Goal: Find specific page/section: Find specific page/section

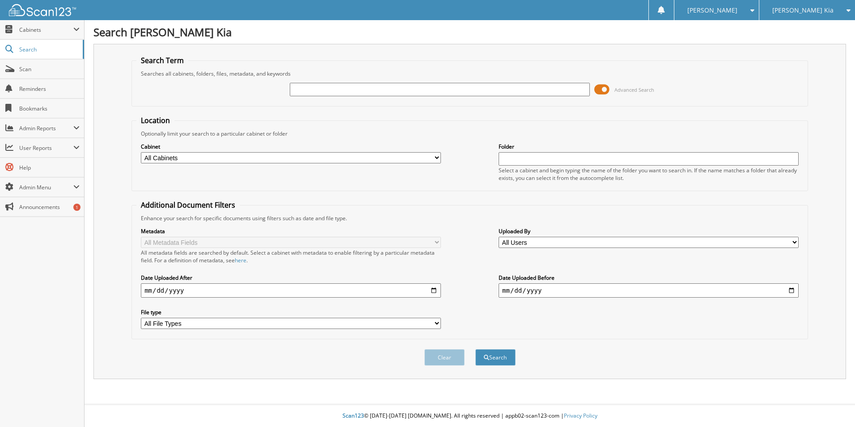
click at [352, 89] on input "text" at bounding box center [440, 89] width 300 height 13
type input "2P1042"
click at [499, 355] on button "Search" at bounding box center [496, 357] width 40 height 17
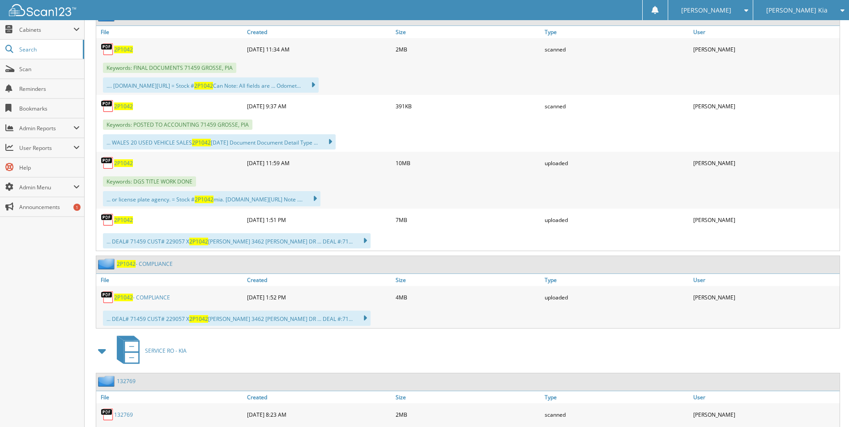
scroll to position [447, 0]
click at [161, 263] on link "2P1042 - COMPLIANCE" at bounding box center [145, 263] width 56 height 8
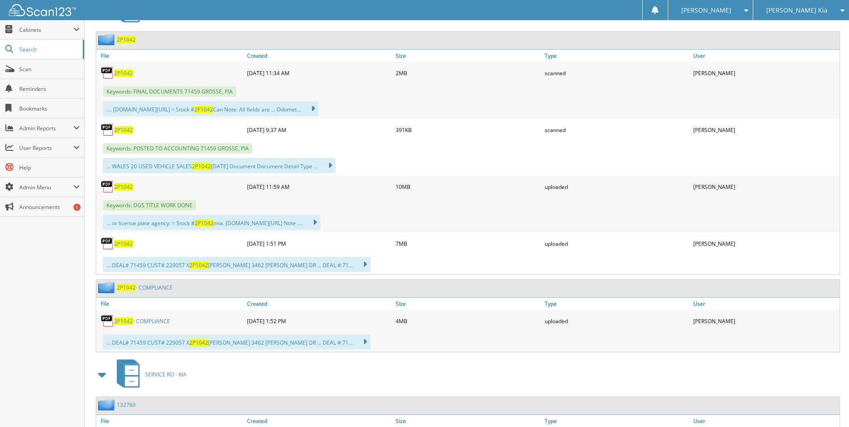
scroll to position [447, 0]
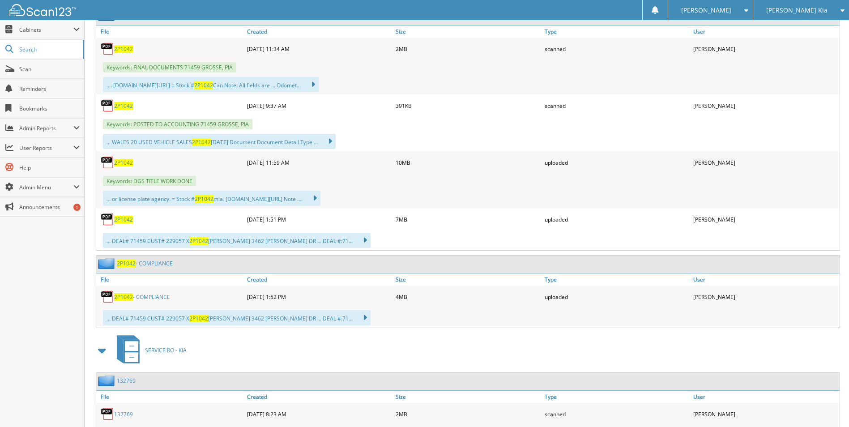
click at [164, 261] on link "2P1042 - COMPLIANCE" at bounding box center [145, 263] width 56 height 8
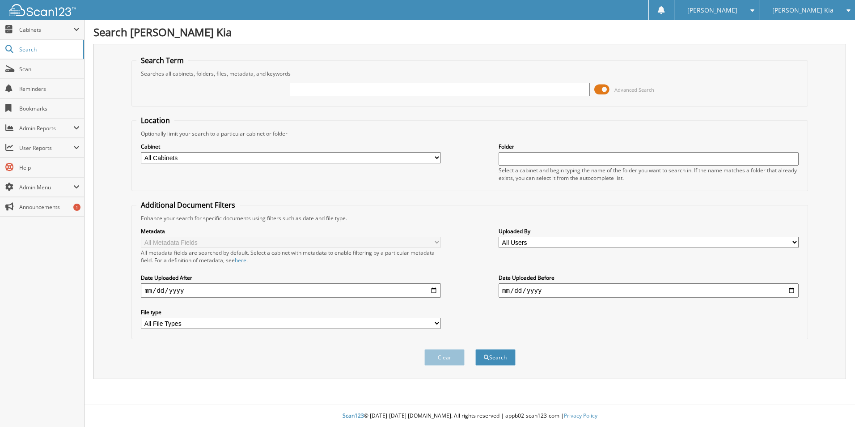
click at [316, 92] on input "text" at bounding box center [440, 89] width 300 height 13
click at [312, 92] on input "text" at bounding box center [440, 89] width 300 height 13
paste input "2P1042"
type input "2P1042"
click at [503, 357] on button "Search" at bounding box center [496, 357] width 40 height 17
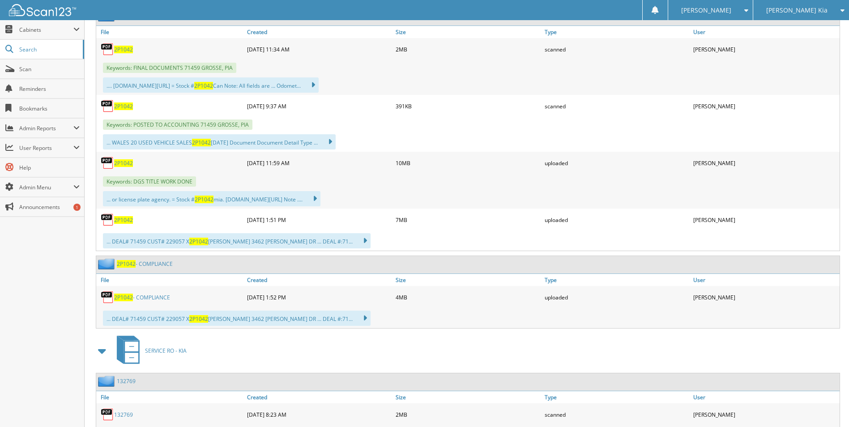
scroll to position [447, 0]
click at [140, 264] on link "2P1042 - COMPLIANCE" at bounding box center [145, 263] width 56 height 8
